Goal: Information Seeking & Learning: Learn about a topic

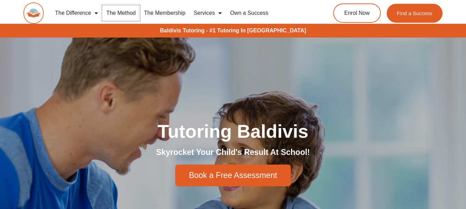
click at [102, 20] on link "The Method" at bounding box center [121, 13] width 38 height 16
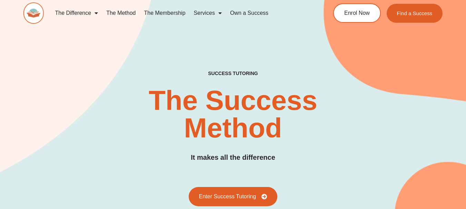
click at [167, 10] on link "The Membership" at bounding box center [165, 13] width 50 height 16
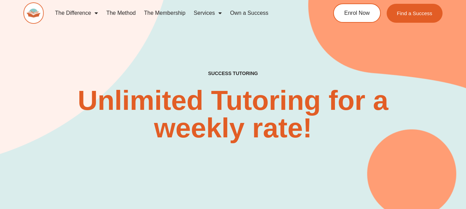
click at [31, 13] on img at bounding box center [33, 12] width 21 height 21
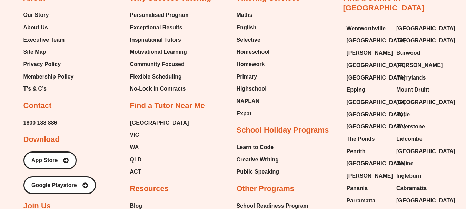
scroll to position [2579, 0]
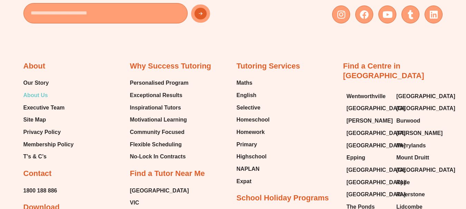
click at [36, 90] on span "About Us" at bounding box center [35, 95] width 24 height 10
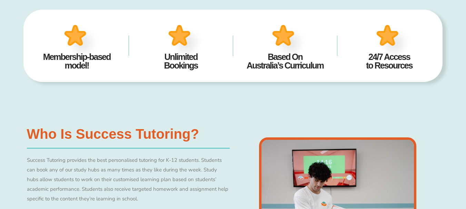
scroll to position [338, 0]
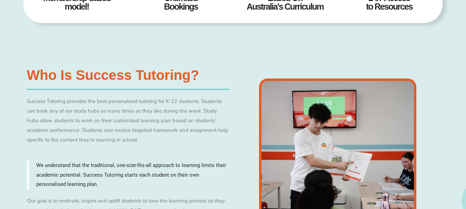
click at [69, 101] on p "Success Tutoring provides the best personalised tutoring for K-12 students. Stu…" at bounding box center [128, 121] width 203 height 48
drag, startPoint x: 68, startPoint y: 101, endPoint x: 201, endPoint y: 102, distance: 133.1
click at [201, 102] on p "Success Tutoring provides the best personalised tutoring for K-12 students. Stu…" at bounding box center [128, 121] width 203 height 48
copy p "provides the best personalised tutoring for K-12 students."
